Goal: Information Seeking & Learning: Check status

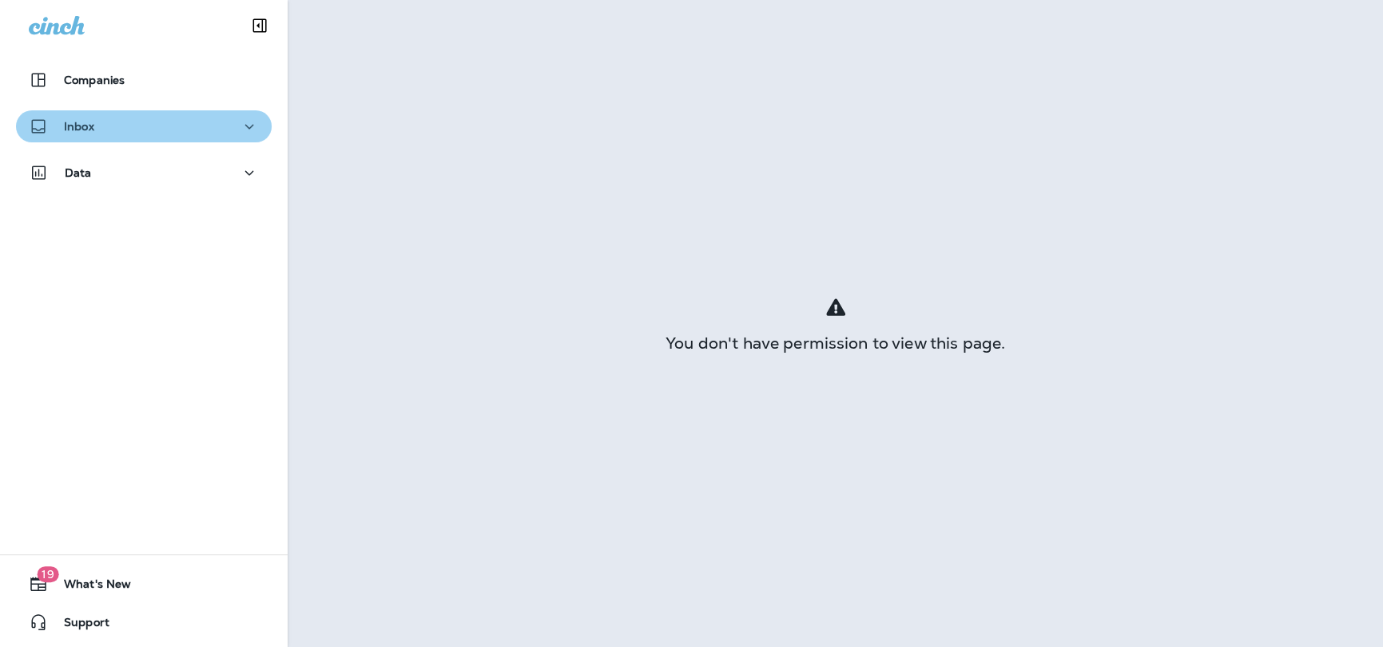
click at [201, 119] on div "Inbox" at bounding box center [144, 127] width 230 height 20
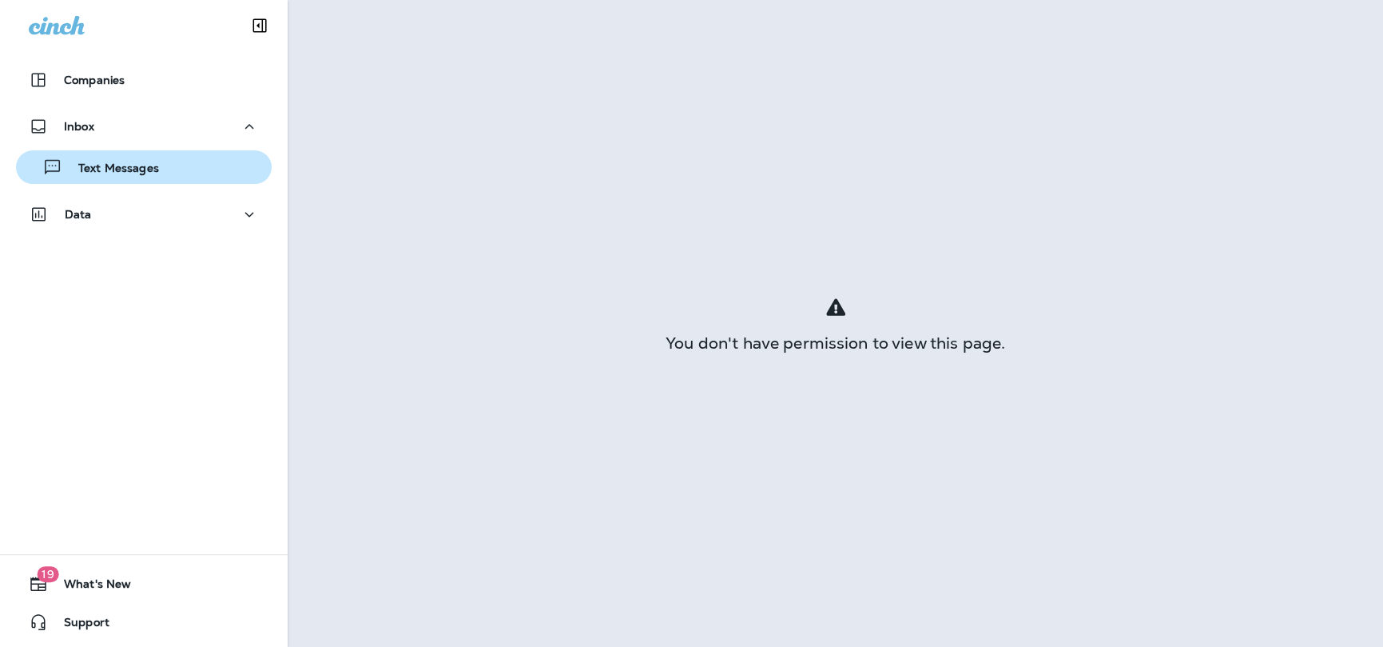
click at [141, 166] on p "Text Messages" at bounding box center [110, 168] width 97 height 15
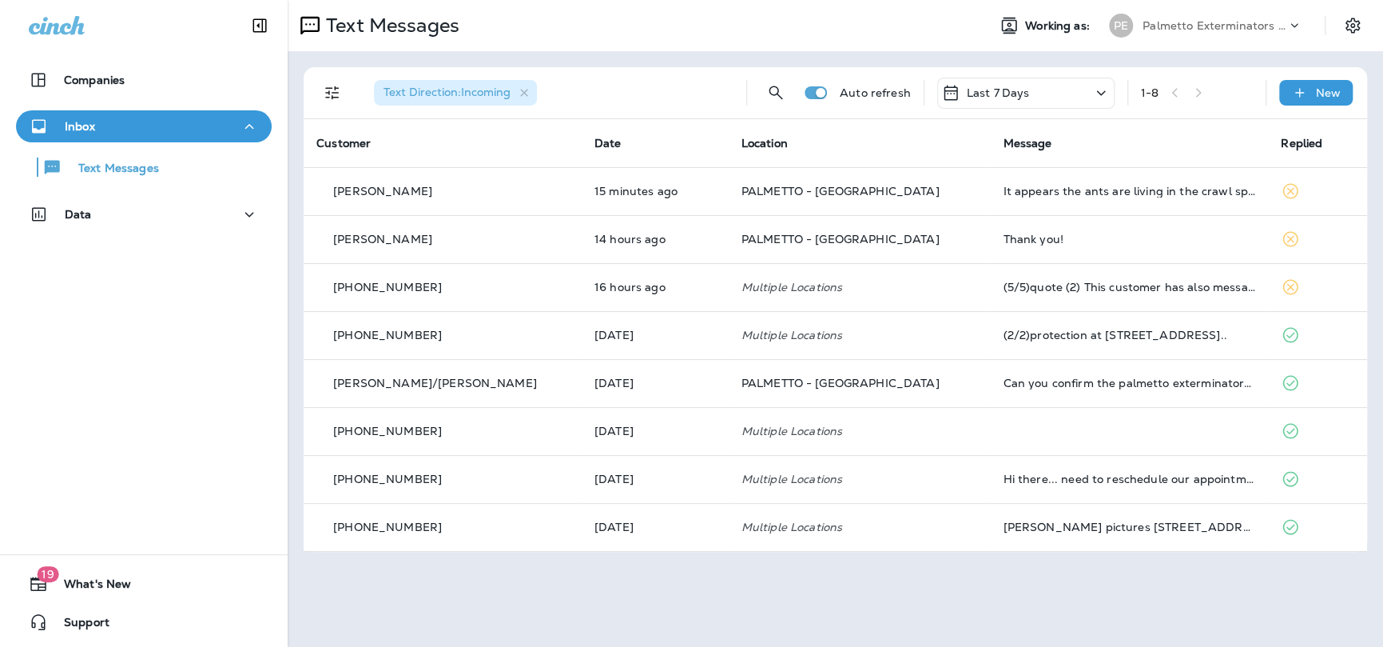
click at [1032, 87] on div "Last 7 Days" at bounding box center [1025, 93] width 177 height 31
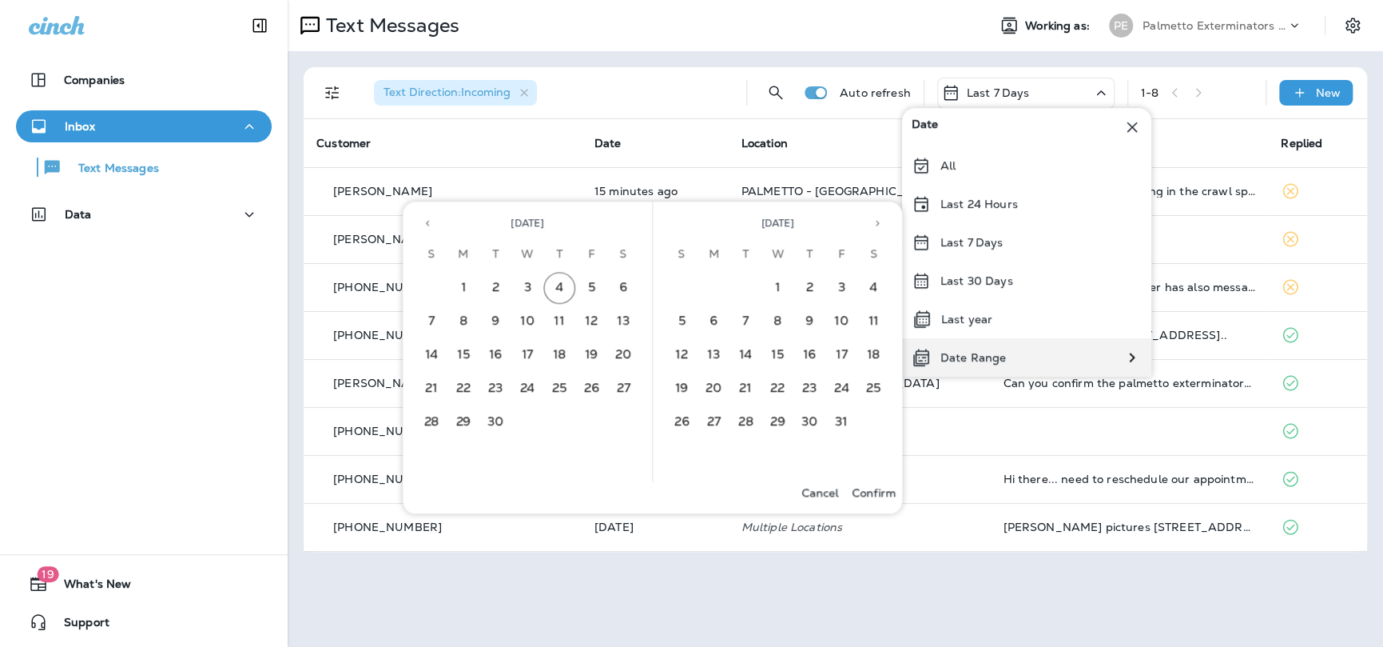
click at [985, 360] on p "Date Range" at bounding box center [974, 357] width 66 height 13
click at [427, 226] on icon "Previous month" at bounding box center [427, 222] width 11 height 11
click at [533, 318] on button "6" at bounding box center [527, 321] width 32 height 32
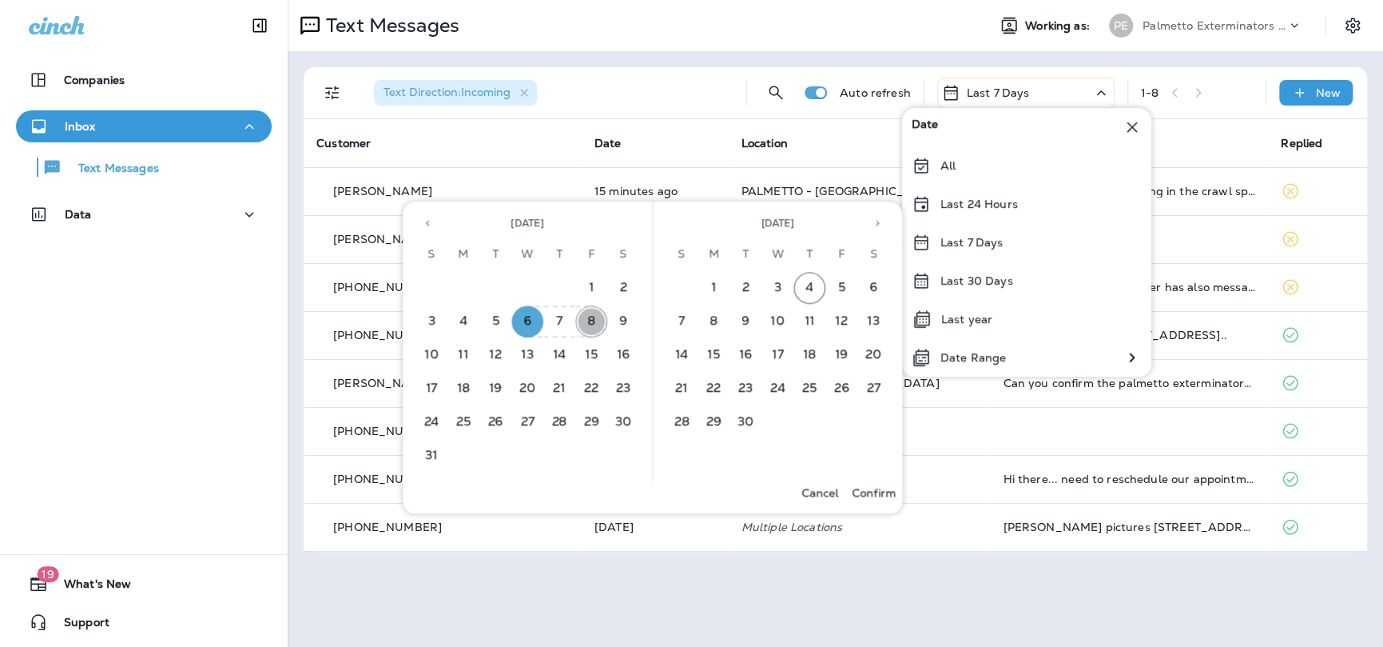
click at [595, 317] on button "8" at bounding box center [591, 321] width 32 height 32
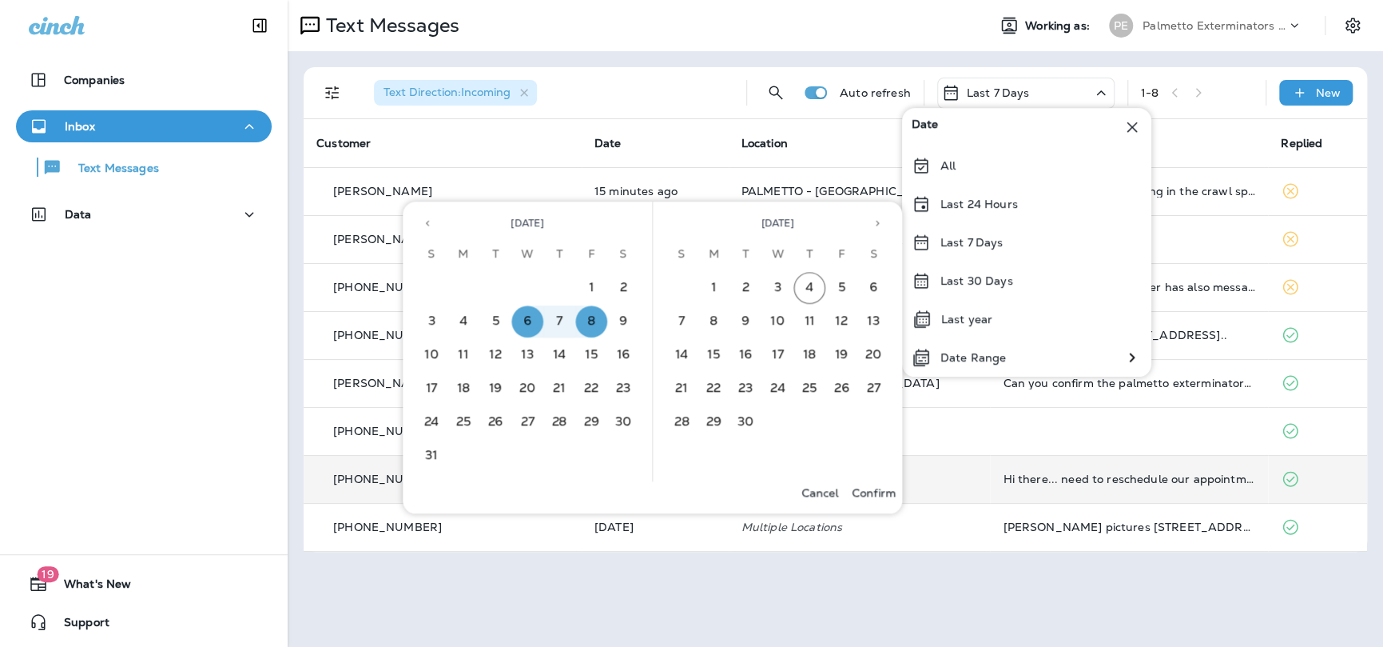
click at [864, 489] on p "Confirm" at bounding box center [874, 492] width 44 height 13
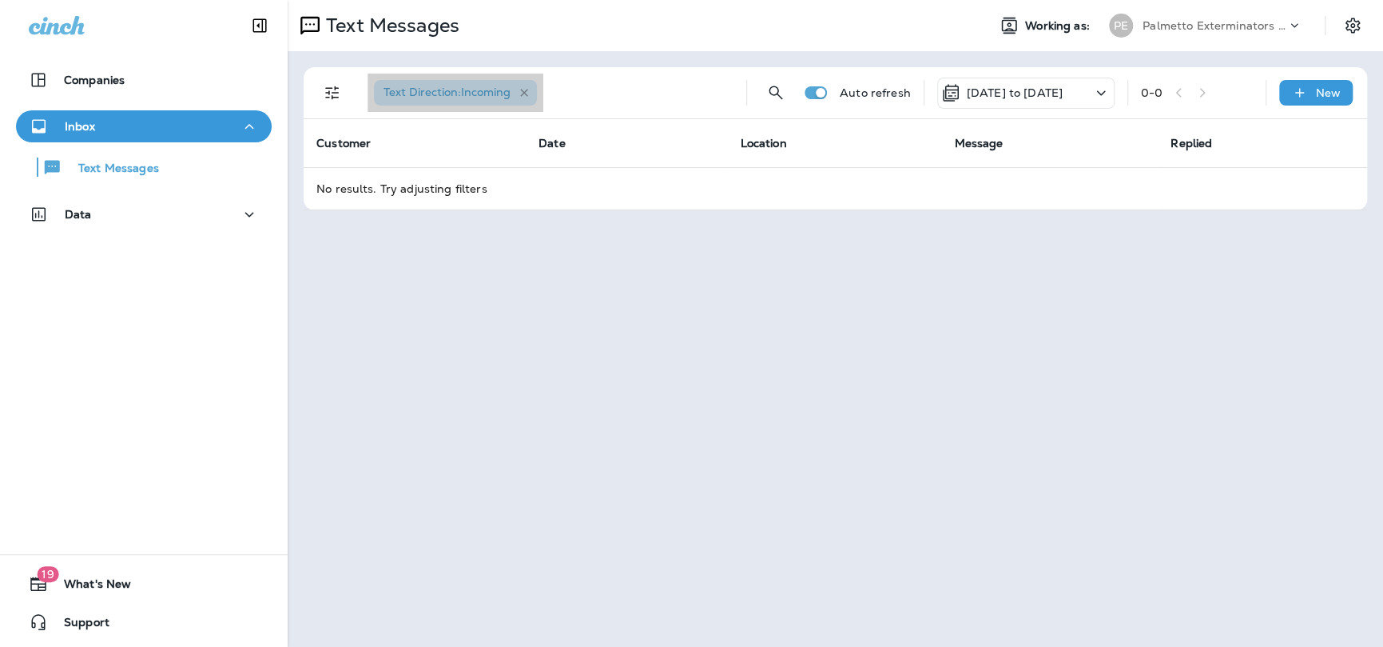
click at [523, 90] on icon "button" at bounding box center [524, 93] width 8 height 8
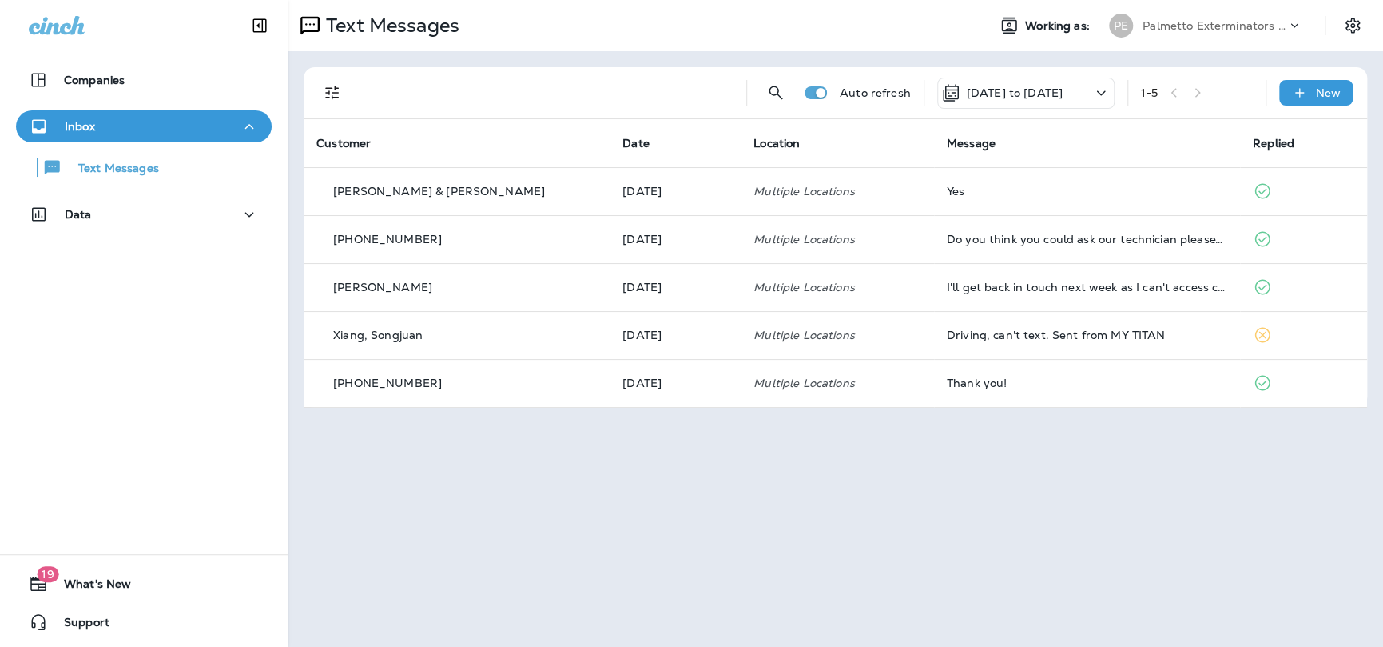
click at [996, 92] on p "[DATE] to [DATE]" at bounding box center [1015, 92] width 96 height 13
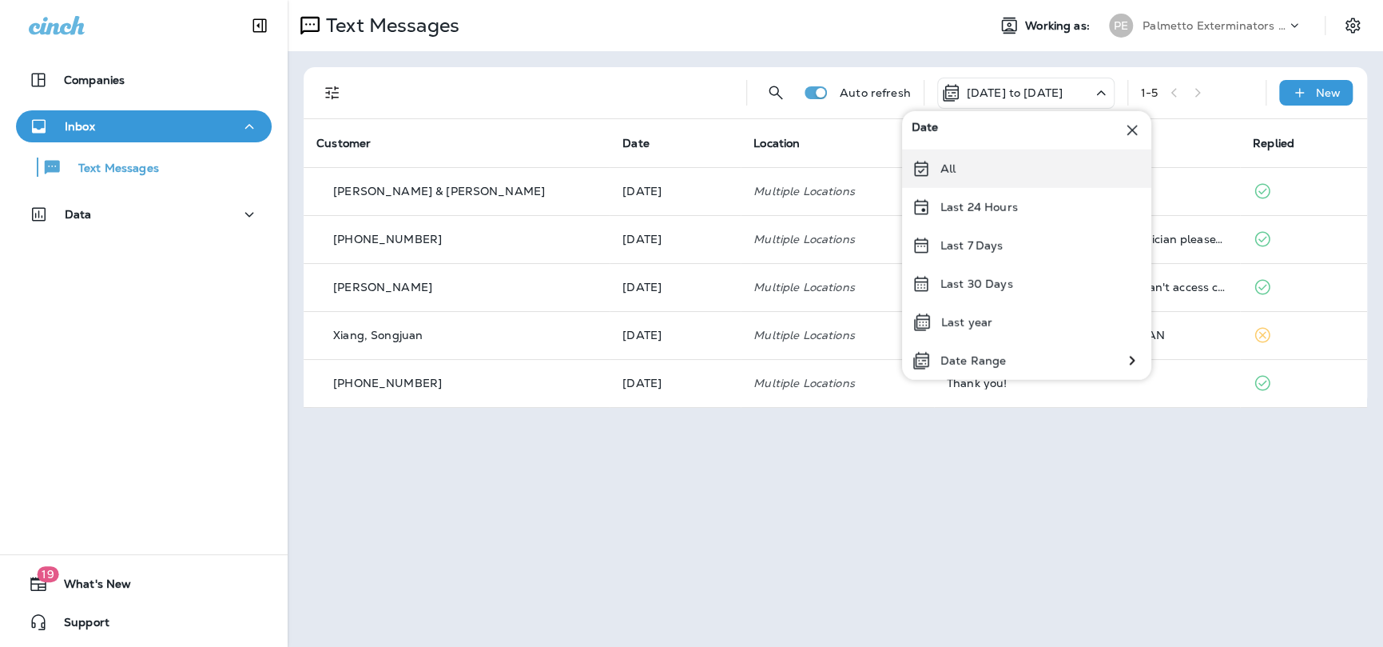
click at [959, 176] on div "All" at bounding box center [1026, 168] width 249 height 38
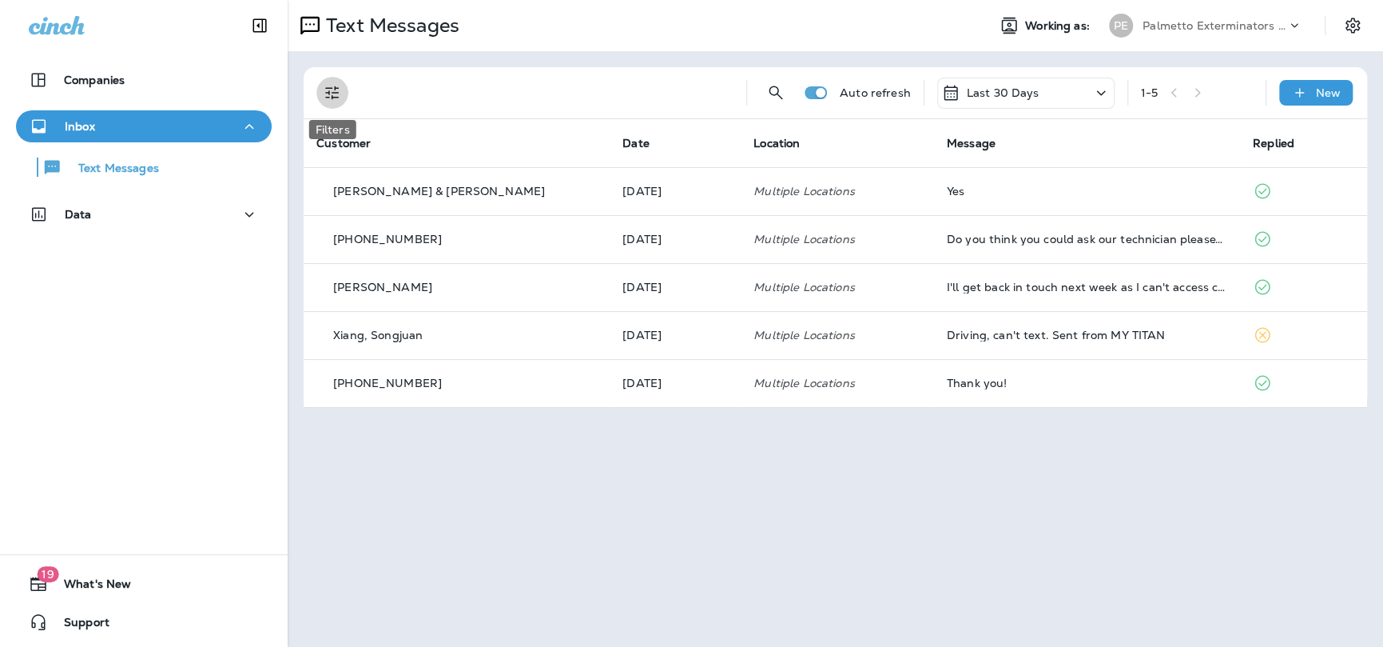
click at [325, 81] on button "Filters" at bounding box center [332, 93] width 32 height 32
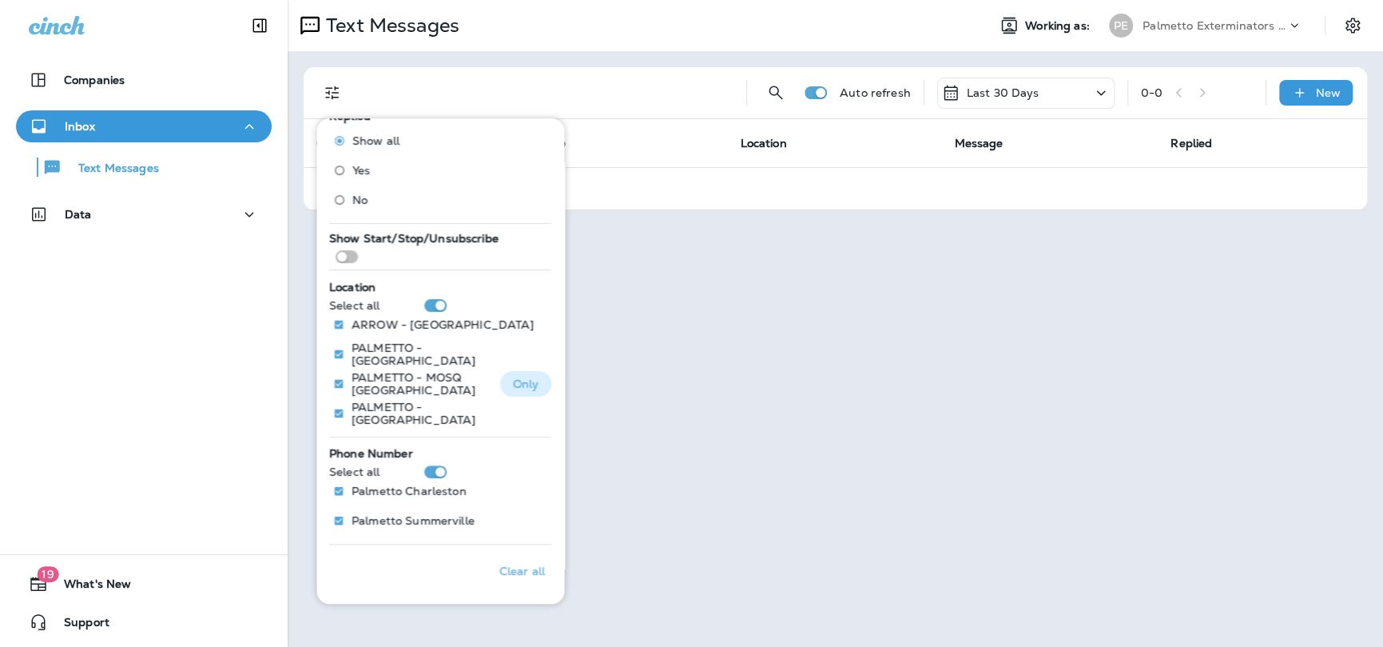
scroll to position [176, 0]
click at [92, 177] on div "Text Messages" at bounding box center [90, 167] width 137 height 24
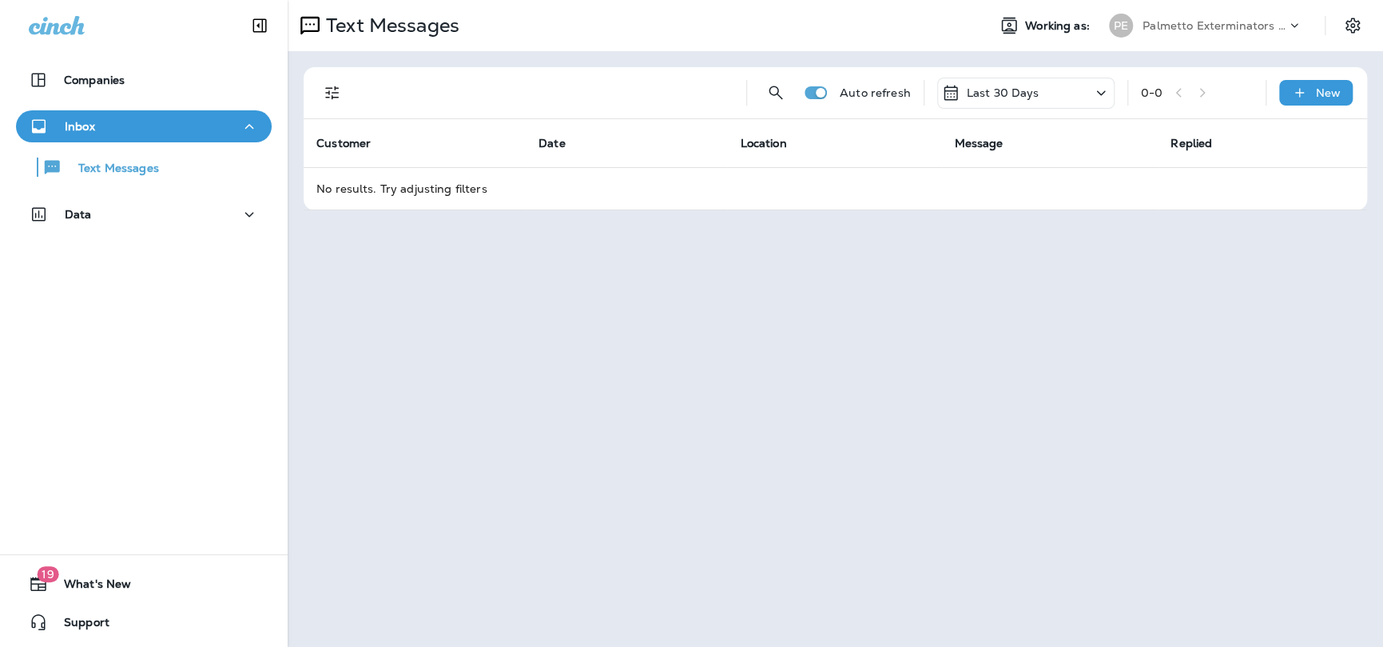
click at [1205, 33] on div "Palmetto Exterminators LLC" at bounding box center [1215, 26] width 144 height 24
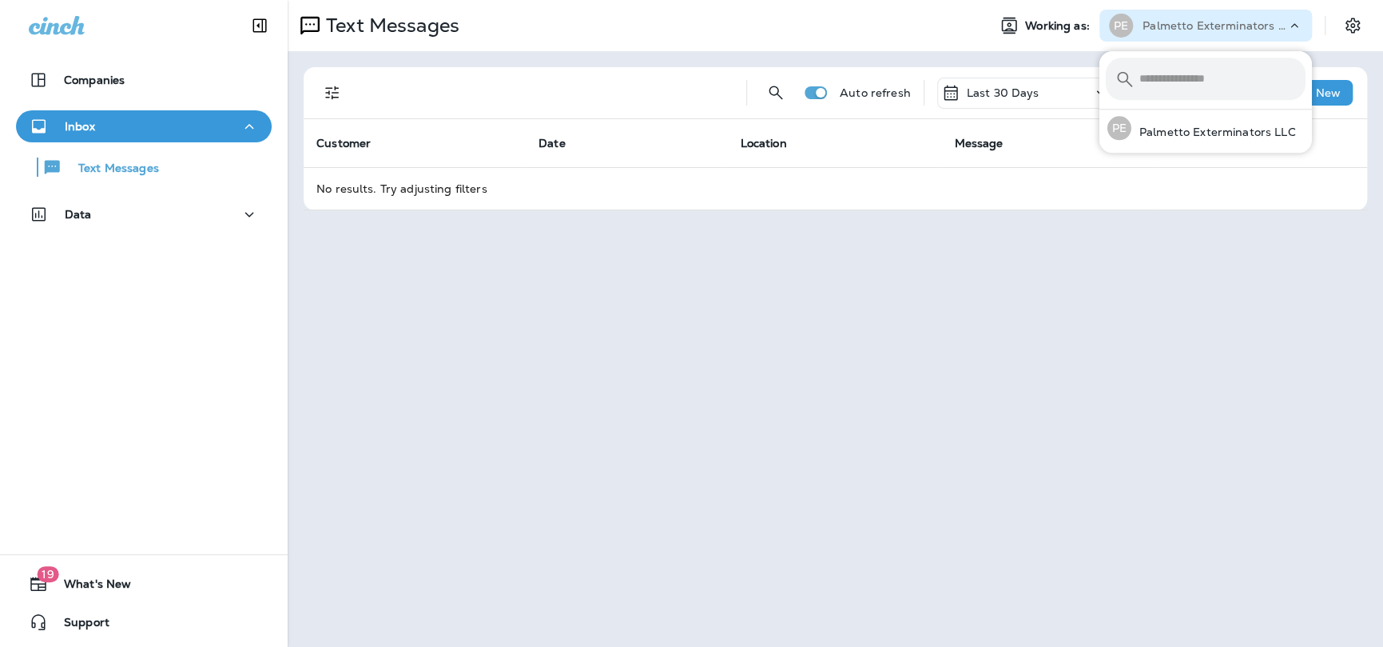
click at [1206, 28] on p "Palmetto Exterminators LLC" at bounding box center [1215, 25] width 144 height 13
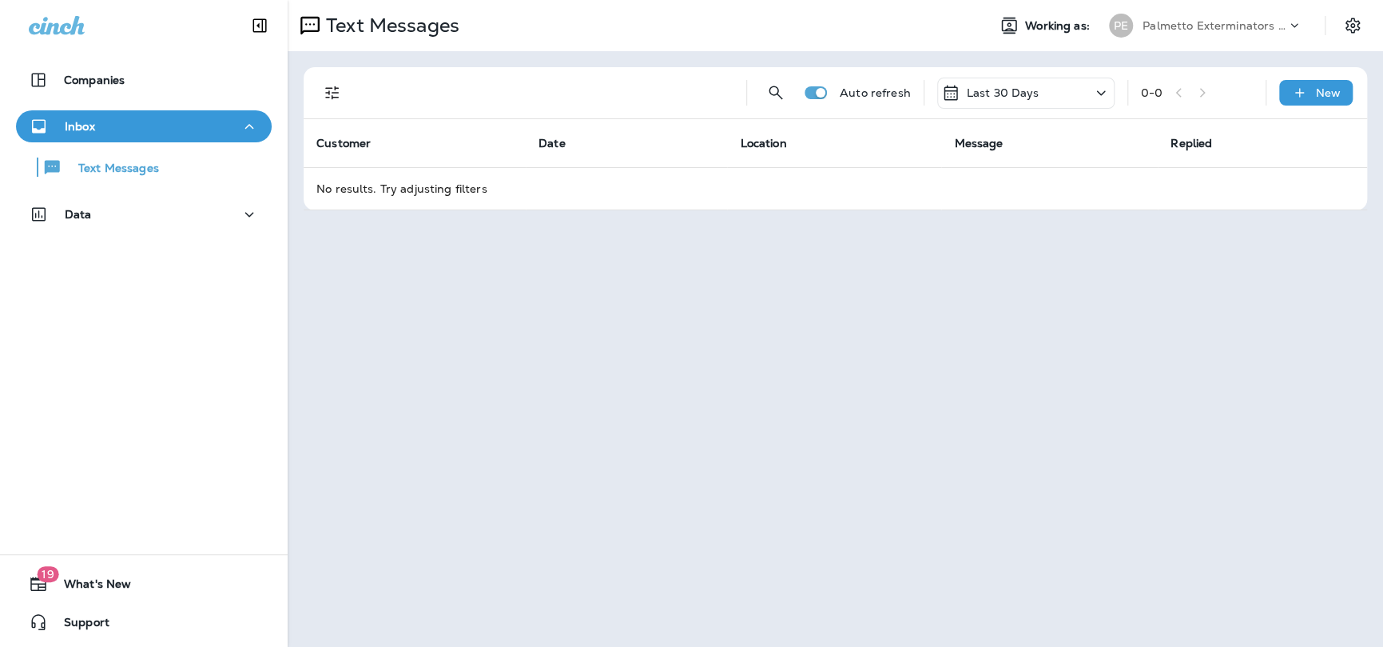
click at [1028, 92] on p "Last 30 Days" at bounding box center [1003, 92] width 73 height 13
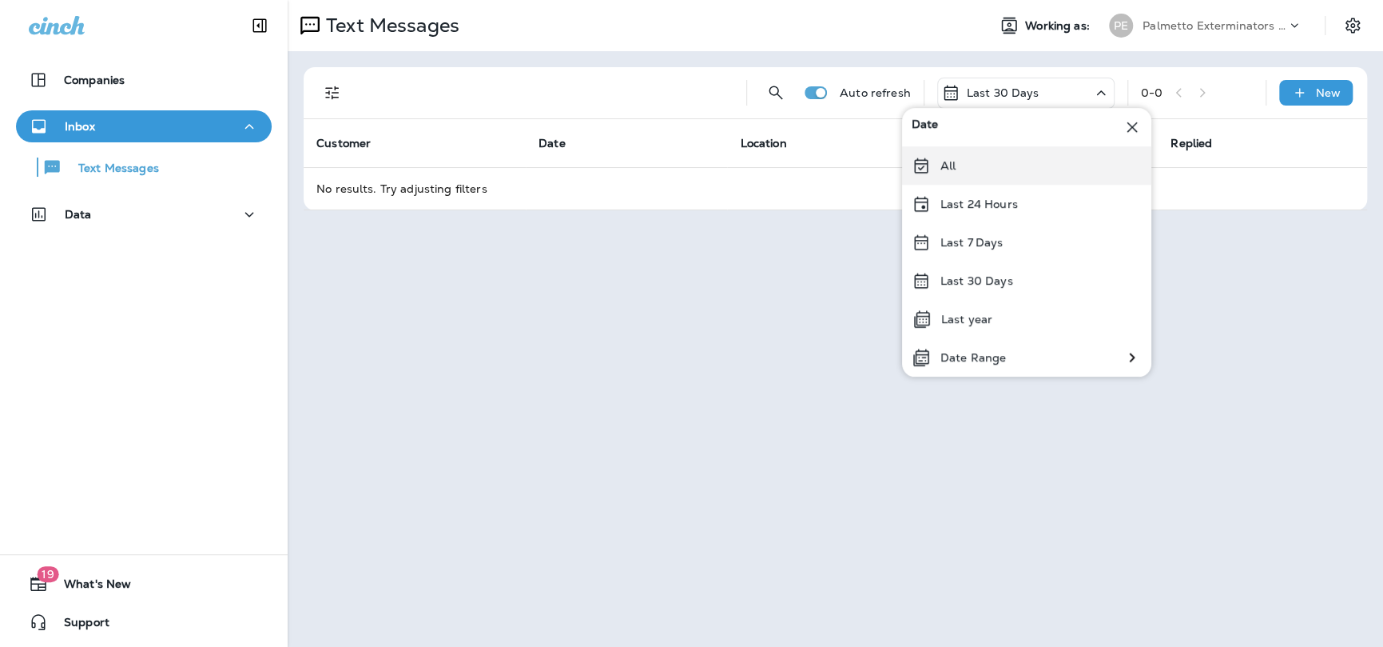
click at [949, 165] on p "All" at bounding box center [948, 165] width 15 height 13
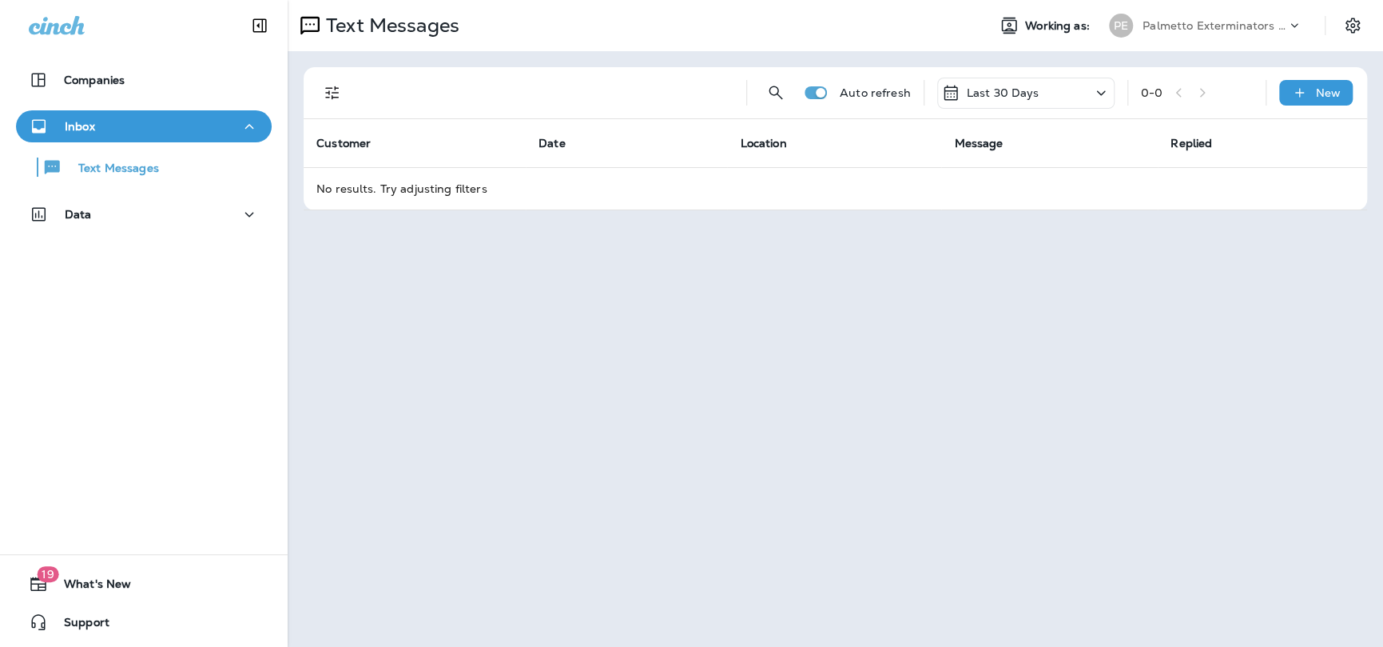
click at [988, 98] on p "Last 30 Days" at bounding box center [1003, 92] width 73 height 13
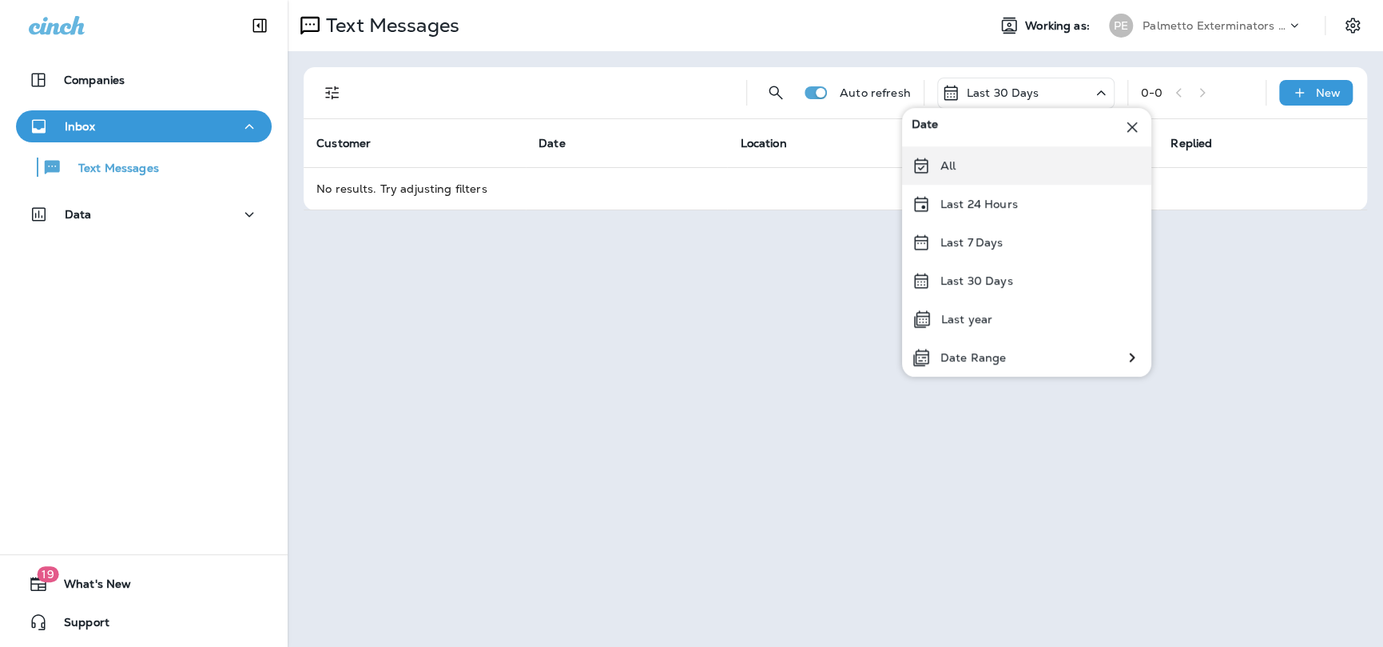
click at [954, 161] on p "All" at bounding box center [948, 165] width 15 height 13
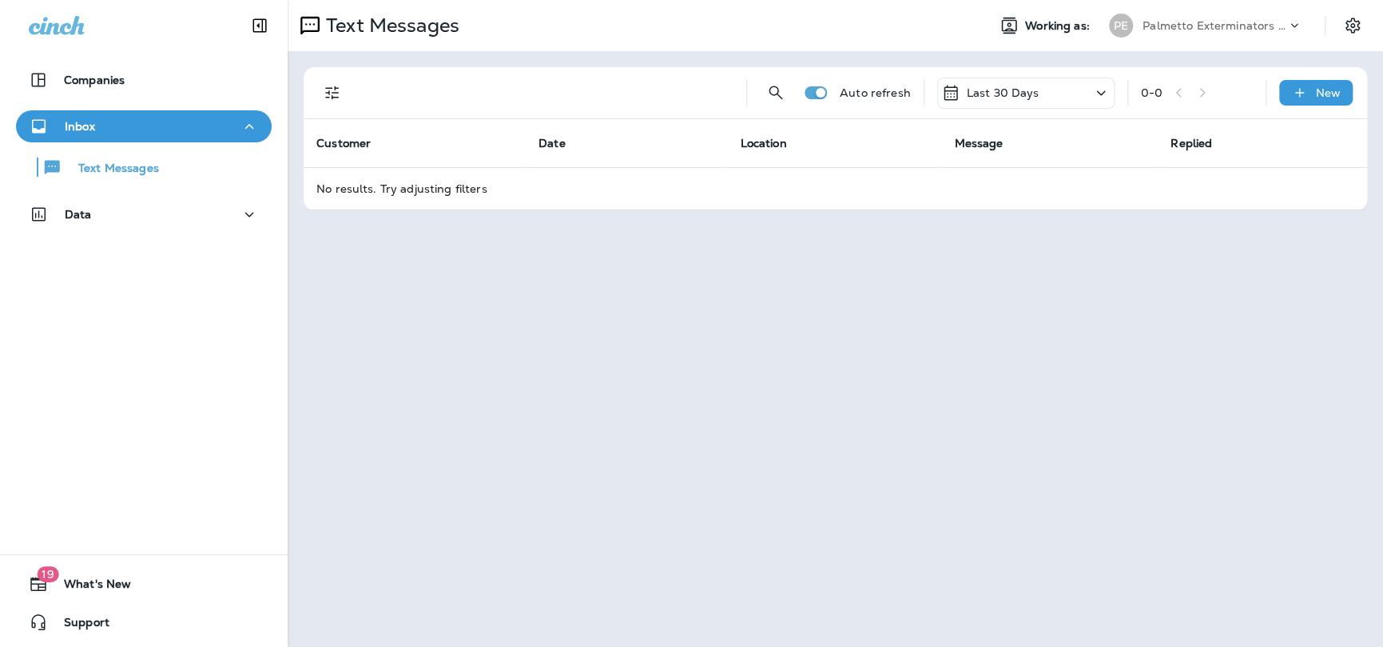
click at [333, 96] on icon "Filters" at bounding box center [332, 92] width 19 height 19
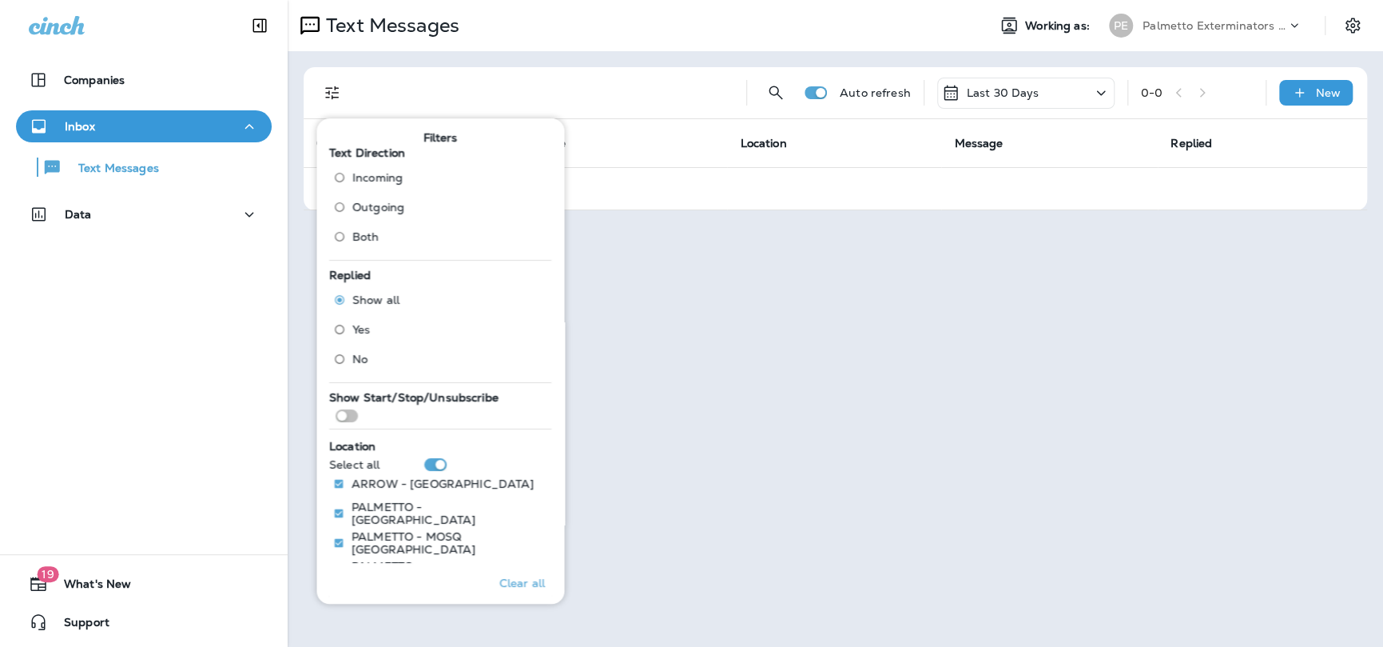
click at [372, 243] on span "Both" at bounding box center [365, 236] width 27 height 13
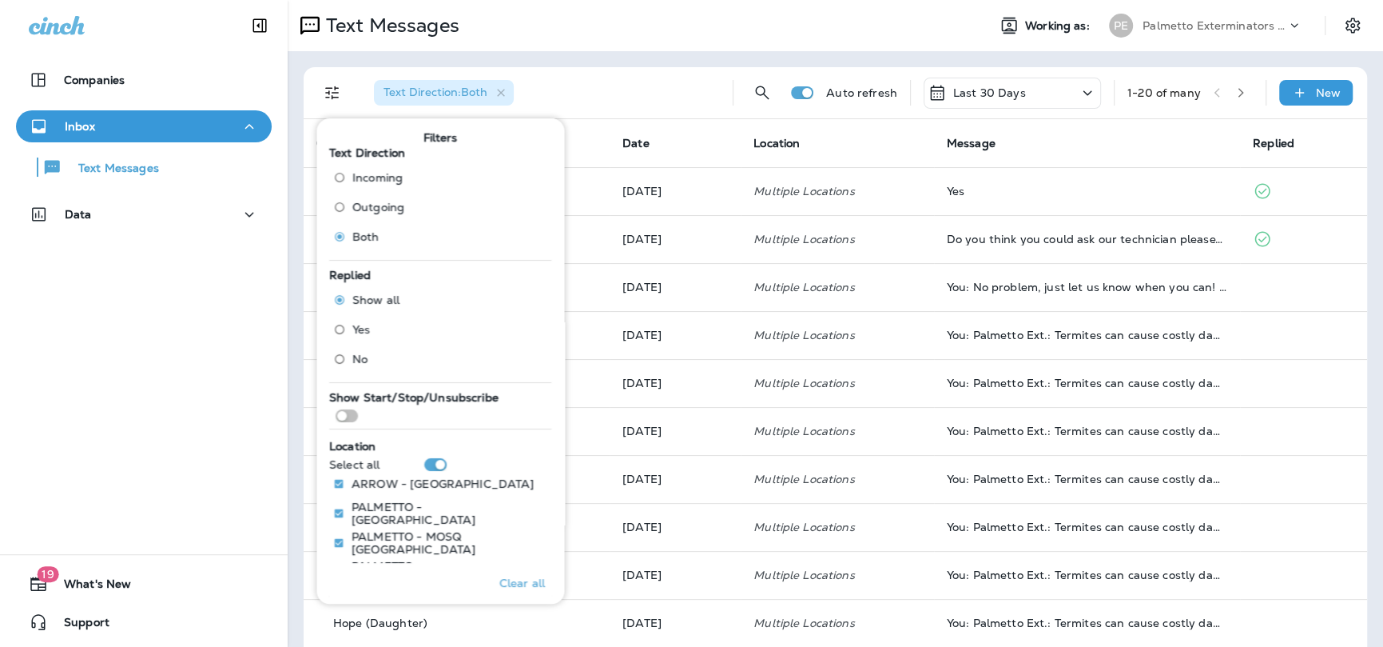
click at [567, 83] on div "Text Direction : Both" at bounding box center [540, 92] width 359 height 51
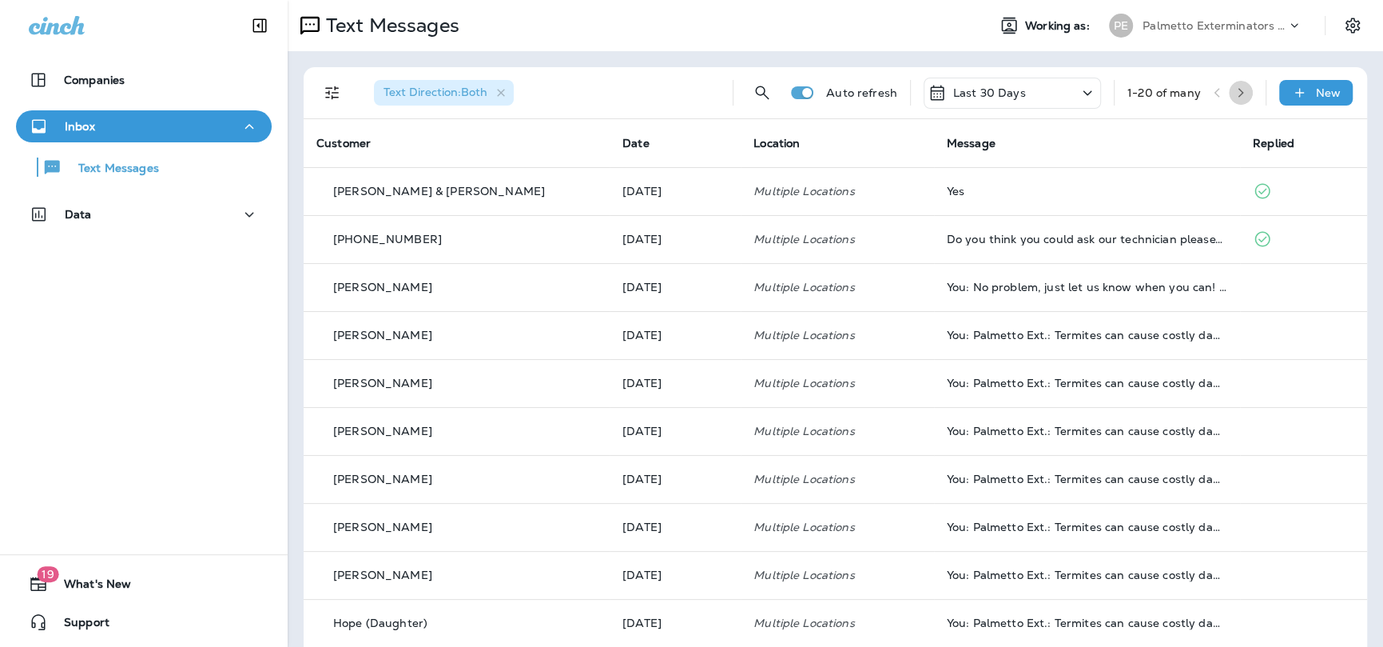
click at [1235, 94] on icon "button" at bounding box center [1240, 92] width 11 height 11
click at [1235, 87] on icon "button" at bounding box center [1240, 92] width 11 height 11
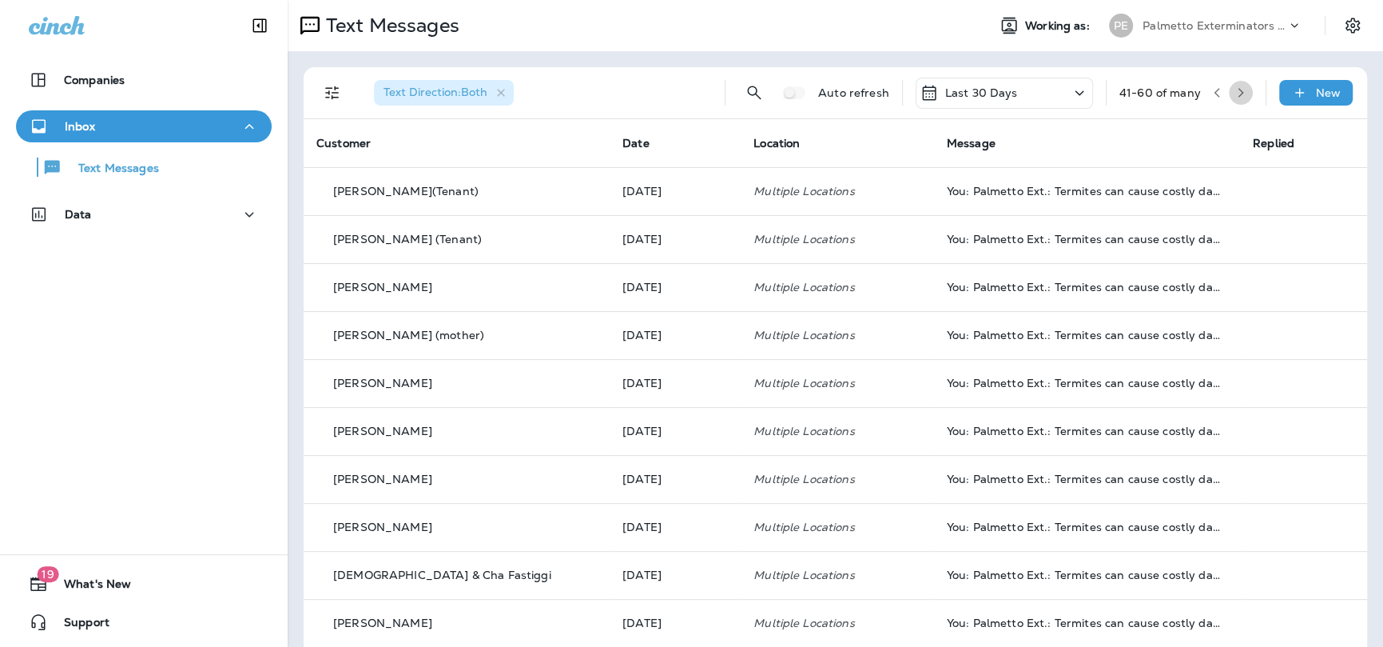
click at [1235, 92] on icon "button" at bounding box center [1240, 92] width 11 height 11
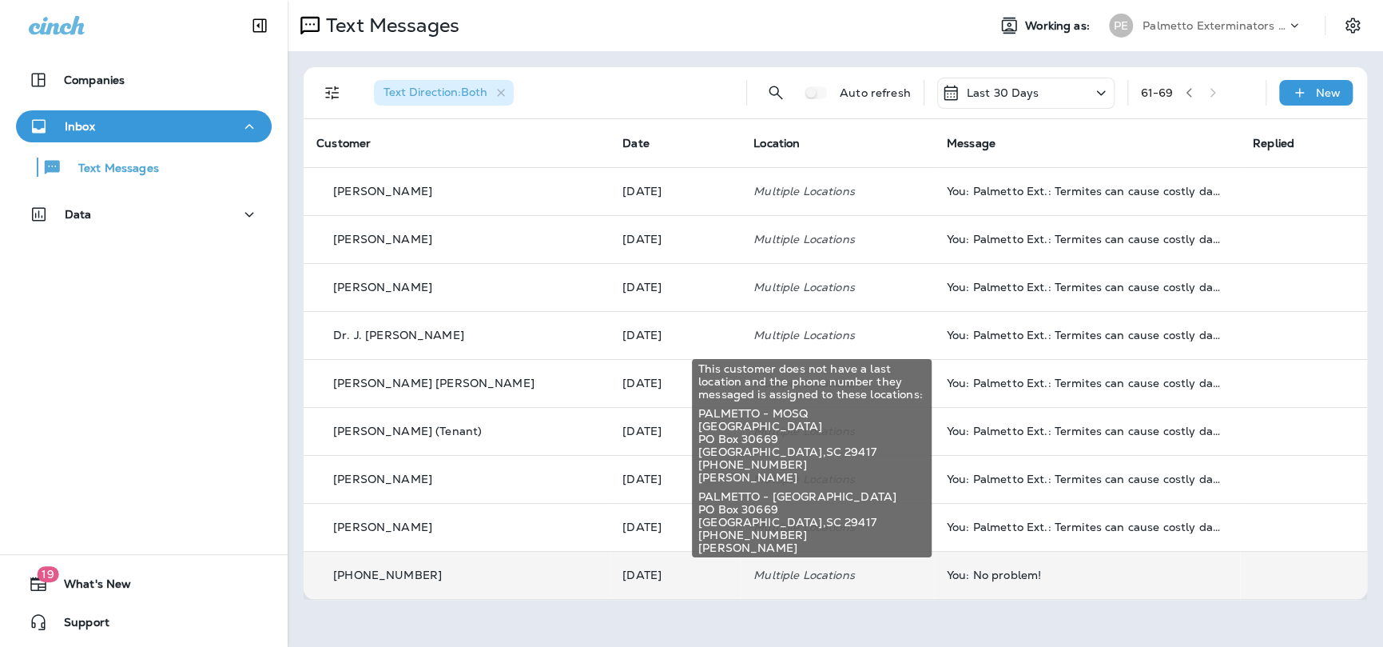
click at [802, 578] on p "Multiple Locations" at bounding box center [838, 574] width 168 height 13
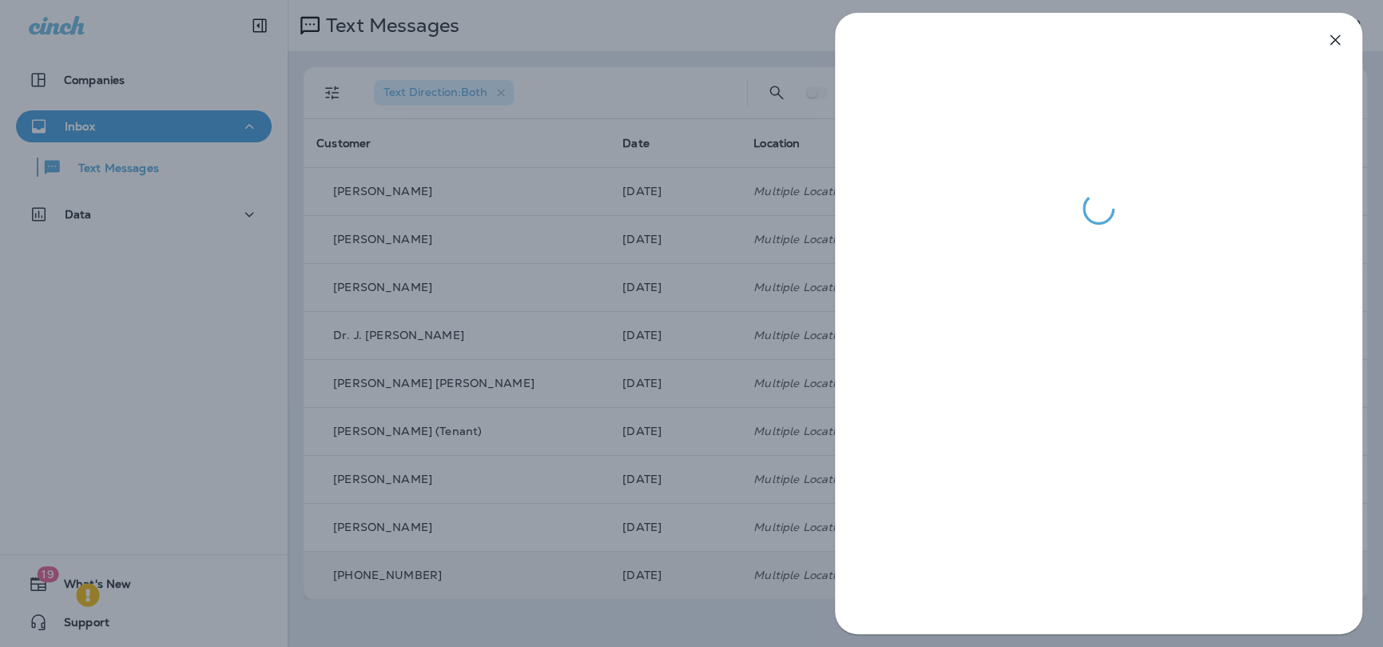
click at [1326, 42] on icon "button" at bounding box center [1335, 39] width 19 height 19
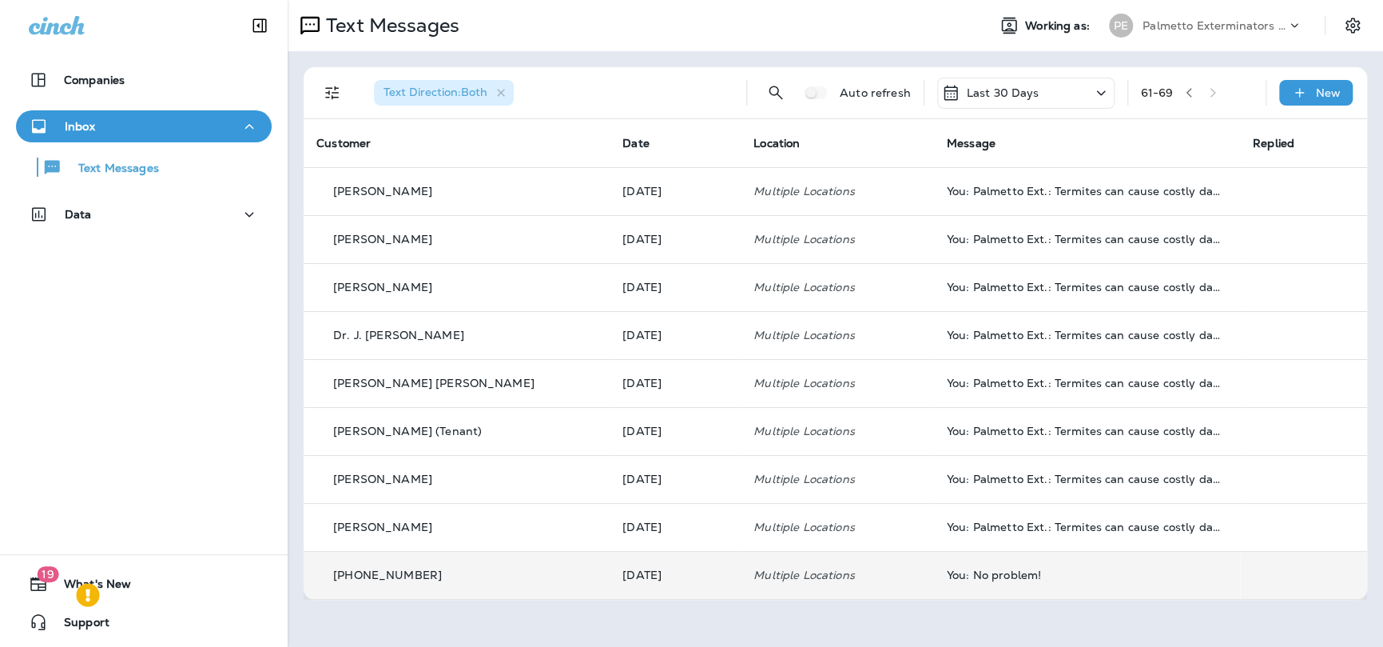
click at [1080, 93] on div "Last 30 Days" at bounding box center [1025, 93] width 177 height 31
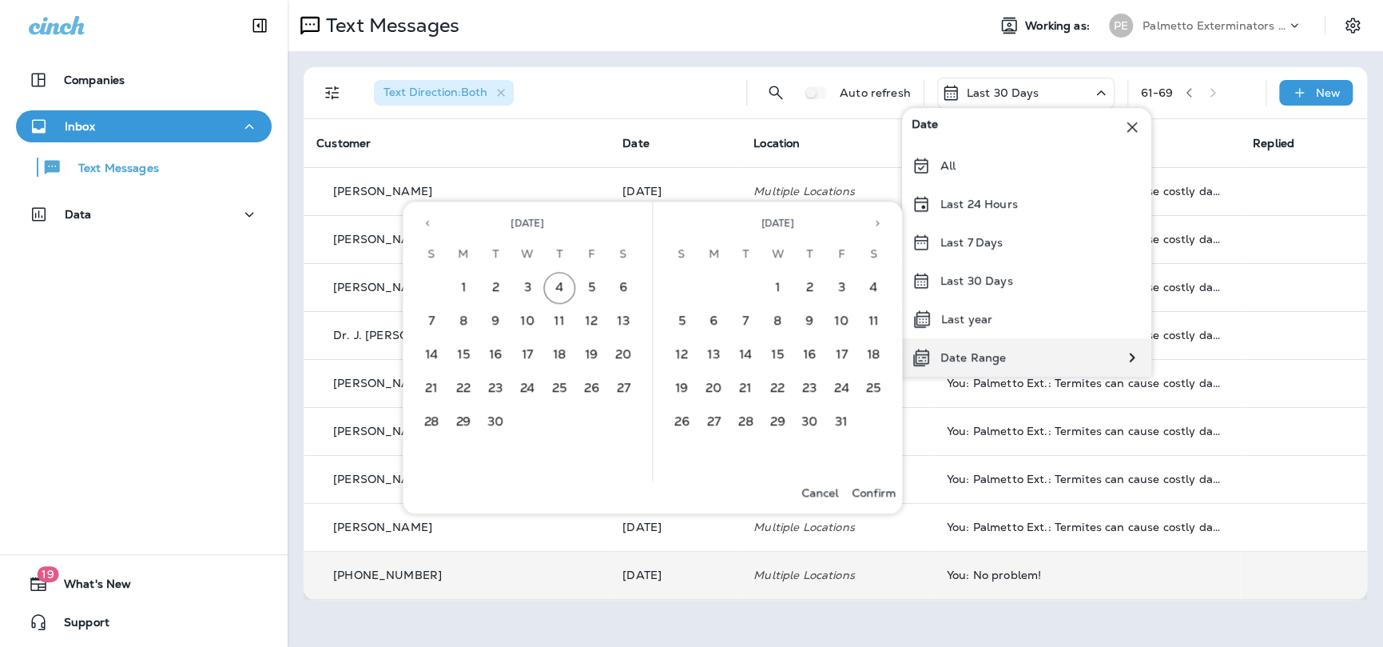
click at [963, 355] on p "Date Range" at bounding box center [974, 357] width 66 height 13
click at [432, 223] on icon "Previous month" at bounding box center [427, 222] width 11 height 11
click at [586, 320] on button "11" at bounding box center [591, 321] width 32 height 32
click at [587, 320] on button "11" at bounding box center [591, 321] width 32 height 32
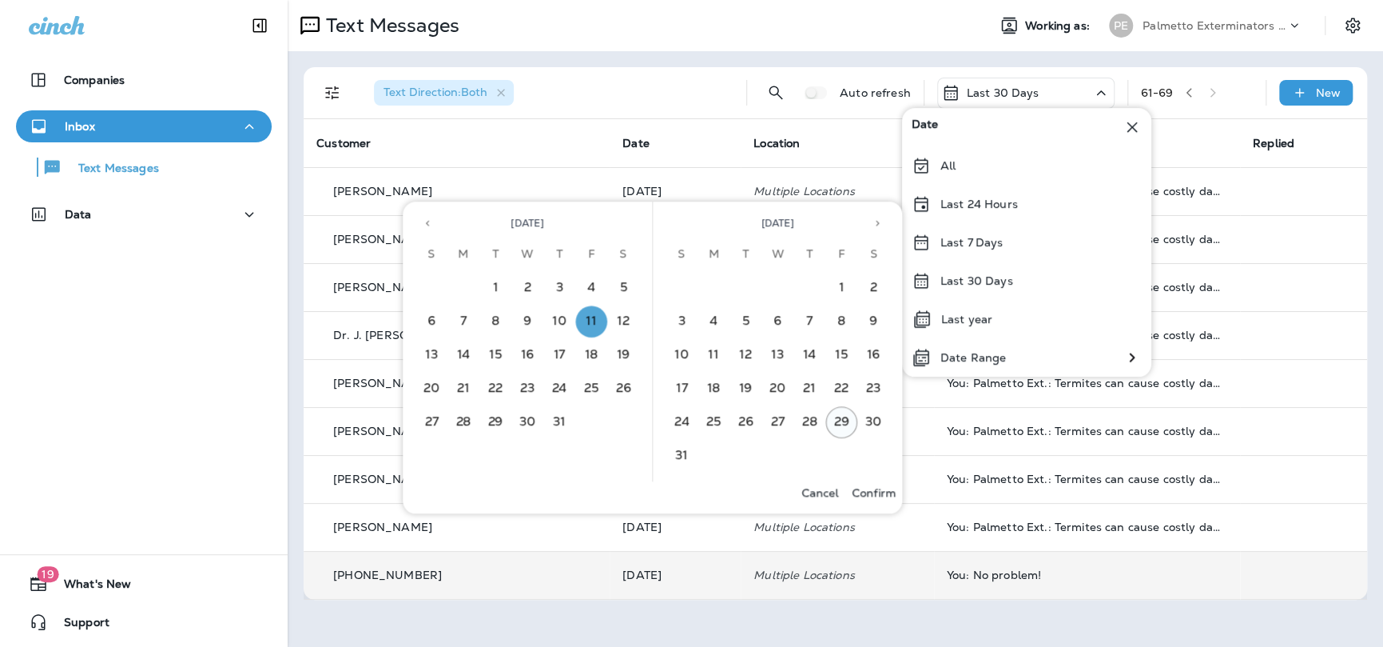
click at [846, 418] on button "29" at bounding box center [842, 422] width 32 height 32
click at [583, 314] on button "11" at bounding box center [591, 321] width 32 height 32
click at [854, 491] on p "Confirm" at bounding box center [874, 492] width 44 height 13
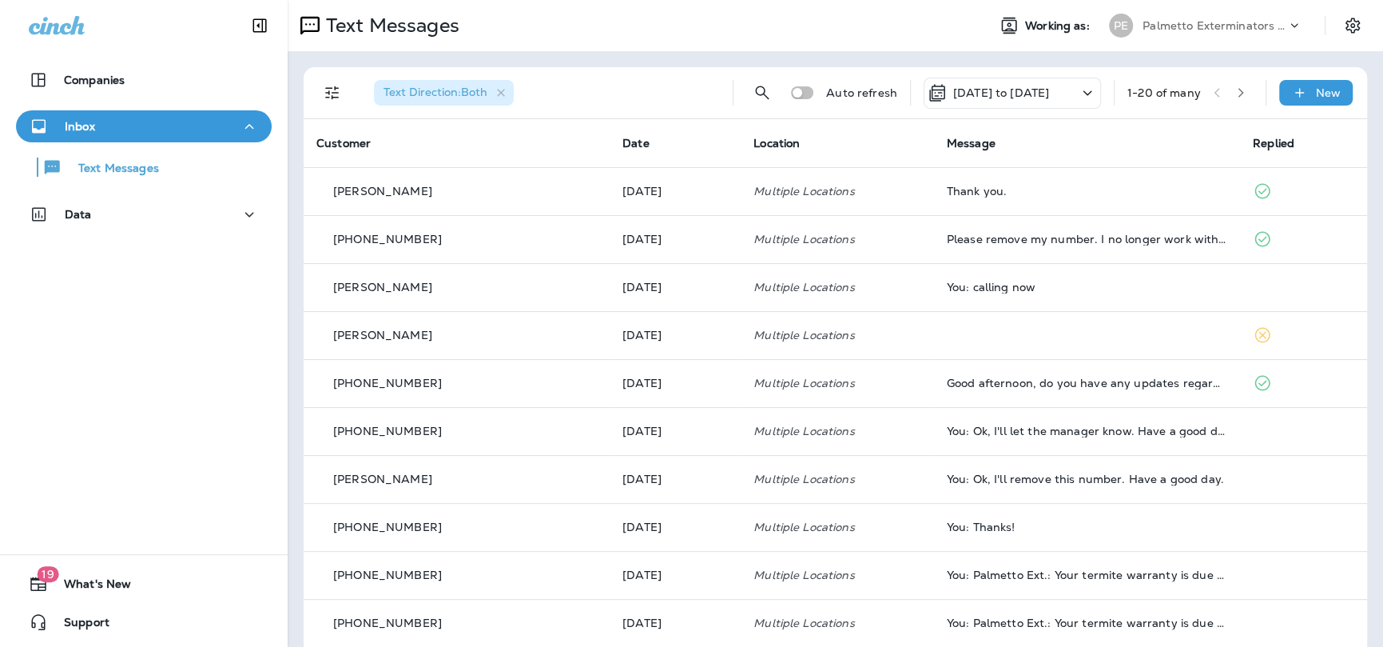
click at [1229, 90] on button "button" at bounding box center [1241, 93] width 24 height 24
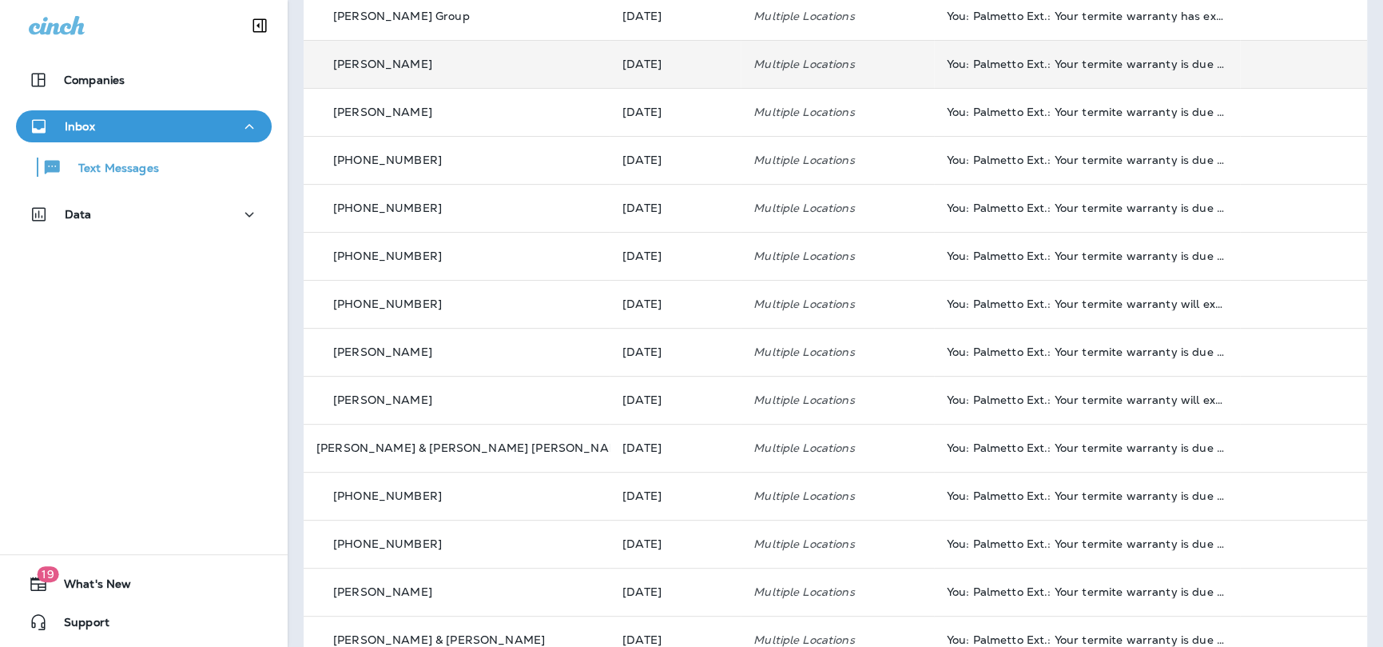
scroll to position [15, 0]
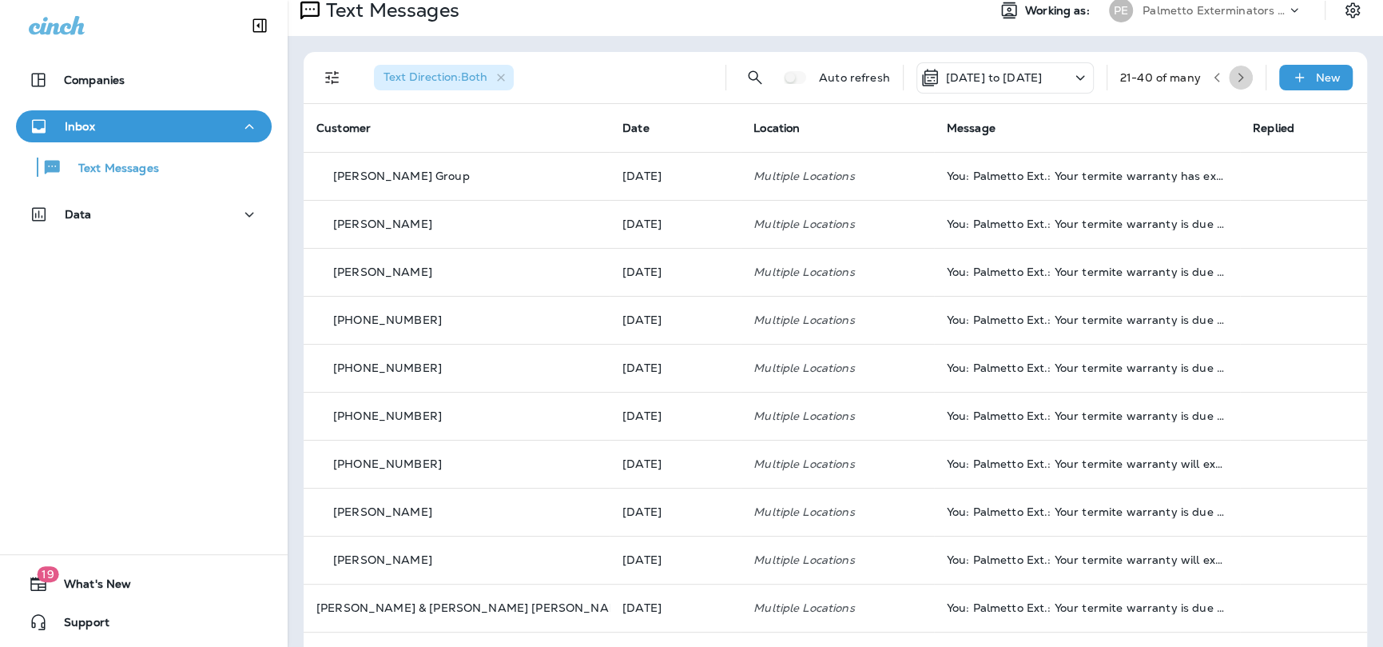
click at [1235, 81] on icon "button" at bounding box center [1240, 77] width 11 height 11
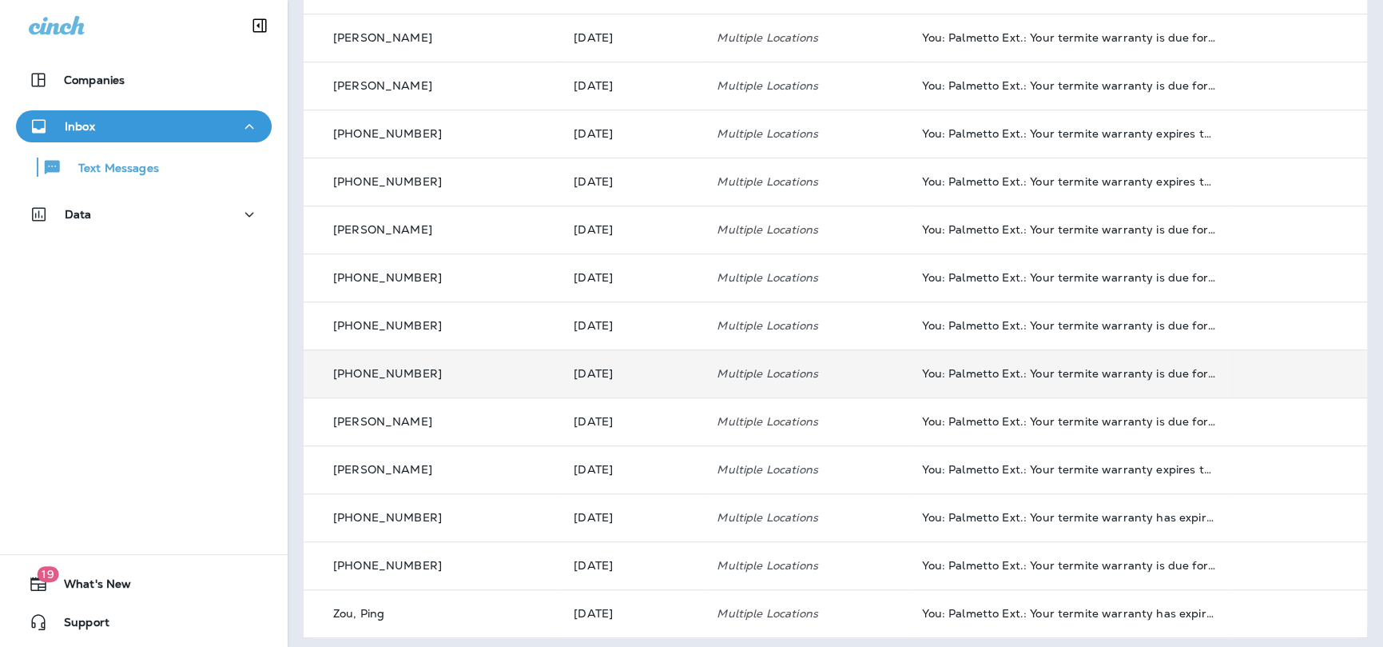
scroll to position [495, 0]
